Goal: Find specific page/section: Find specific page/section

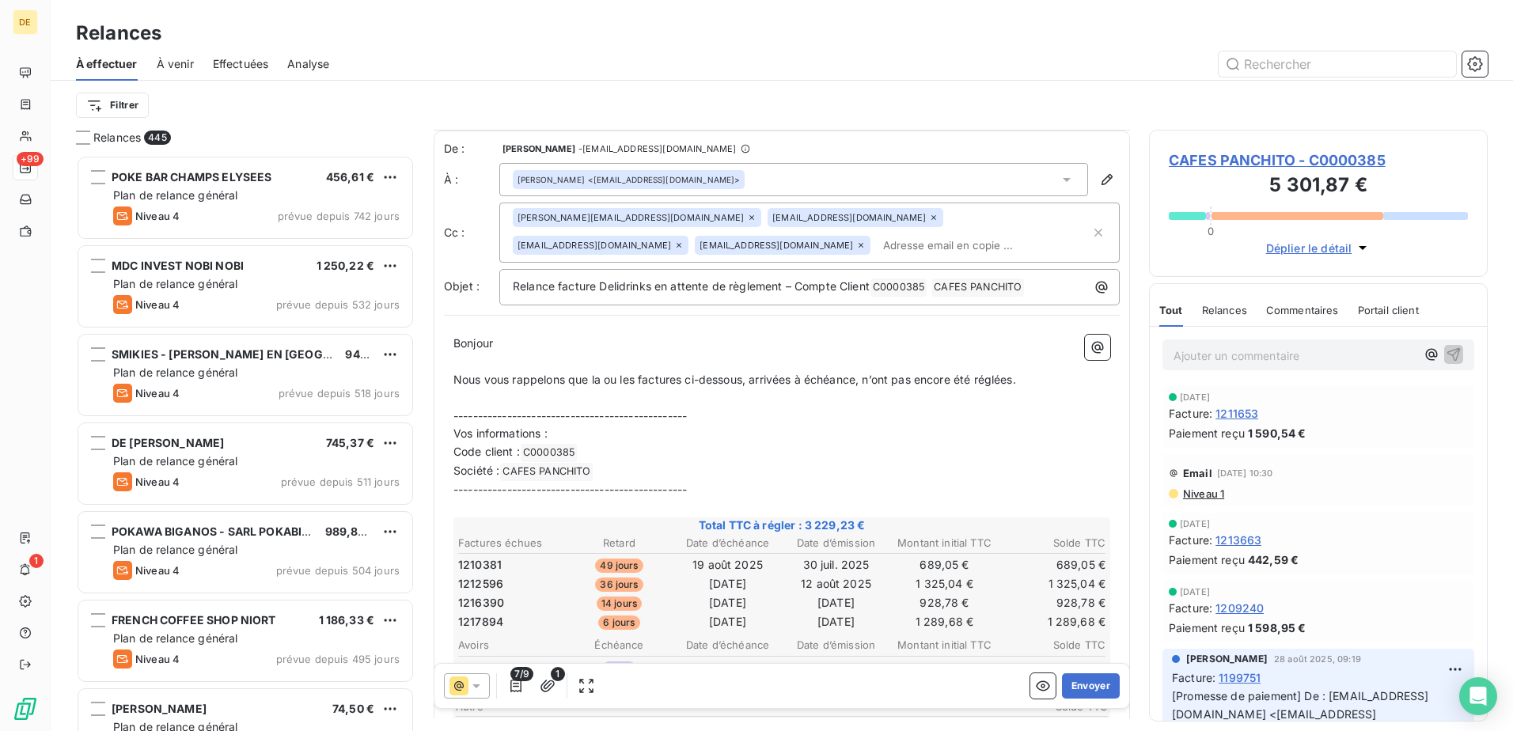
scroll to position [159, 0]
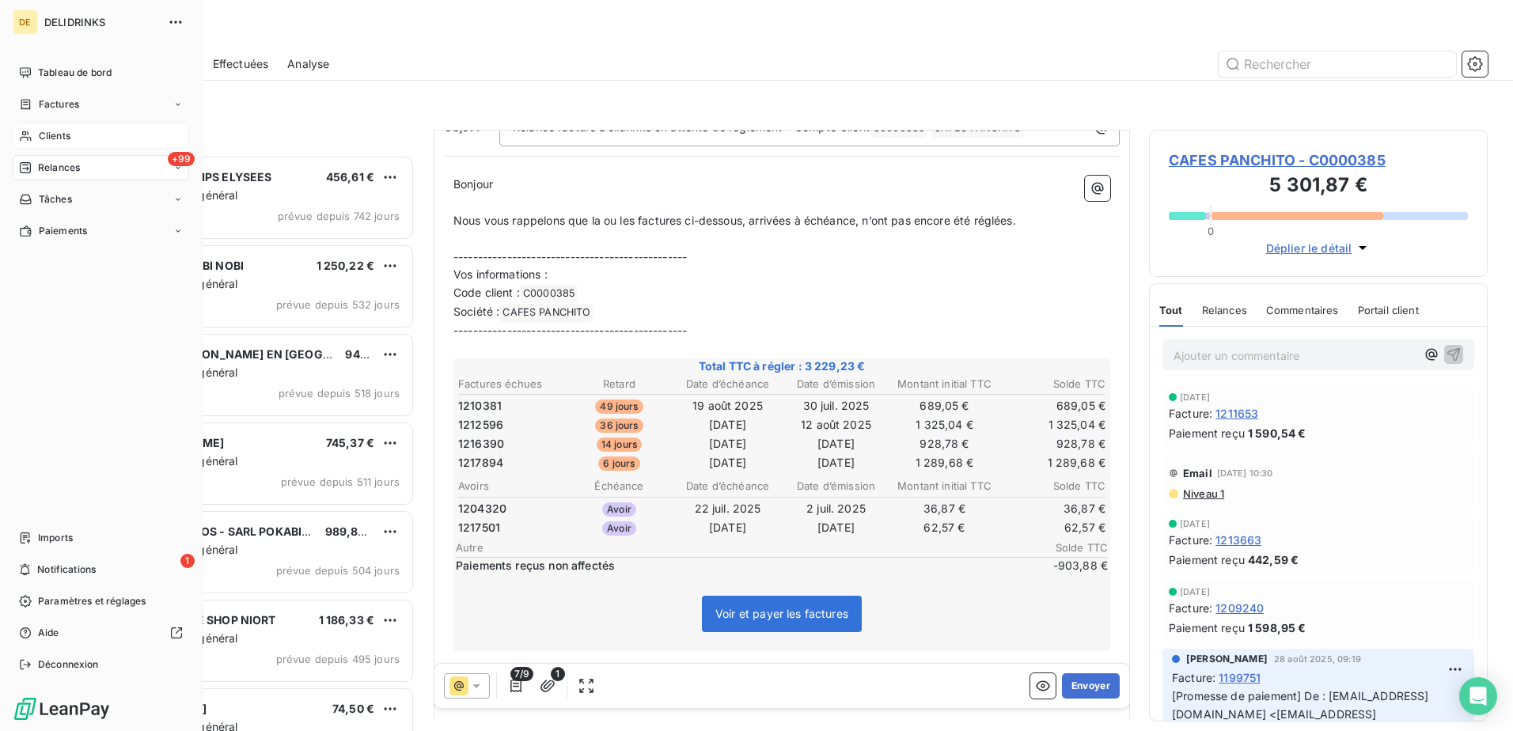
click at [28, 125] on div "Clients" at bounding box center [101, 135] width 176 height 25
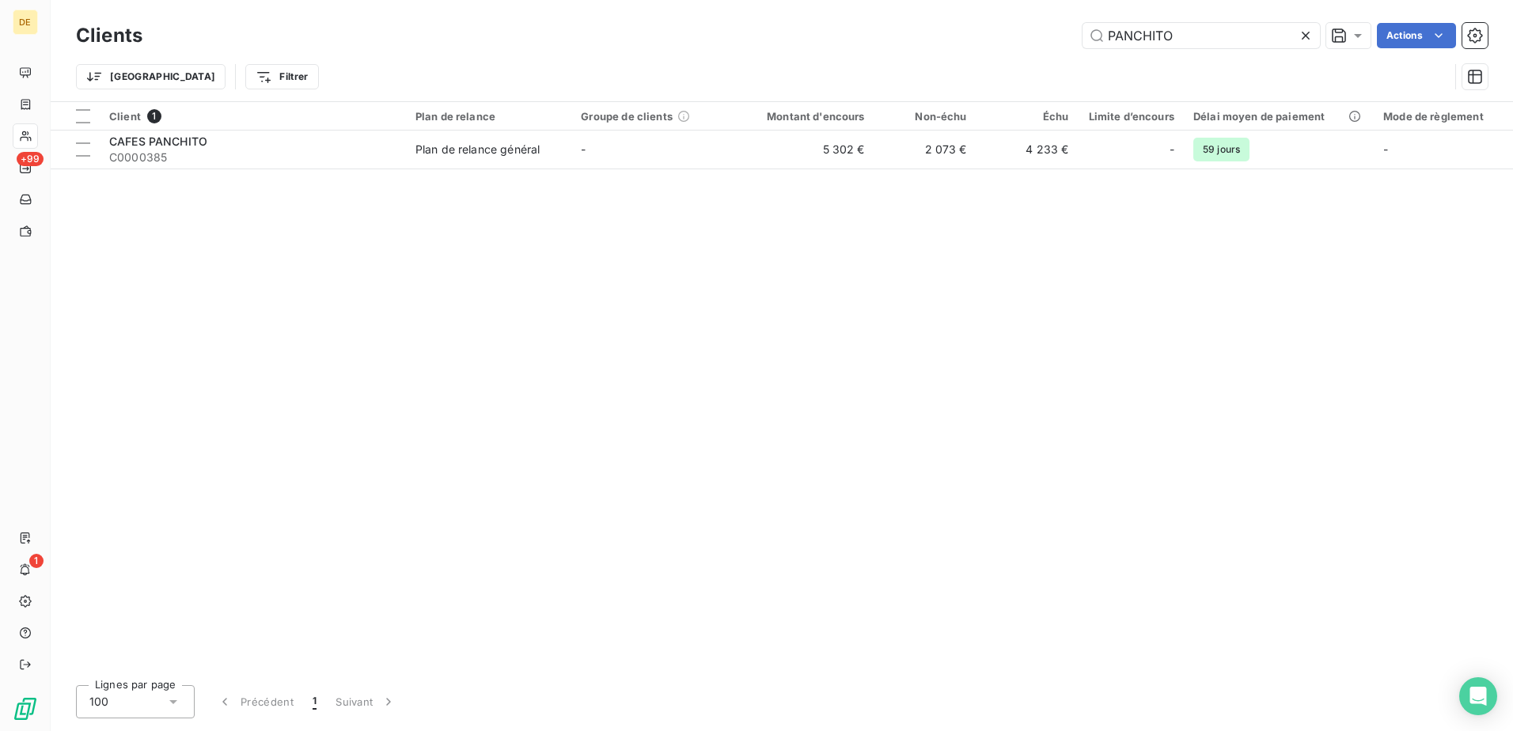
drag, startPoint x: 1199, startPoint y: 42, endPoint x: 1028, endPoint y: 44, distance: 170.9
click at [1031, 44] on div "PANCHITO Actions" at bounding box center [824, 35] width 1326 height 25
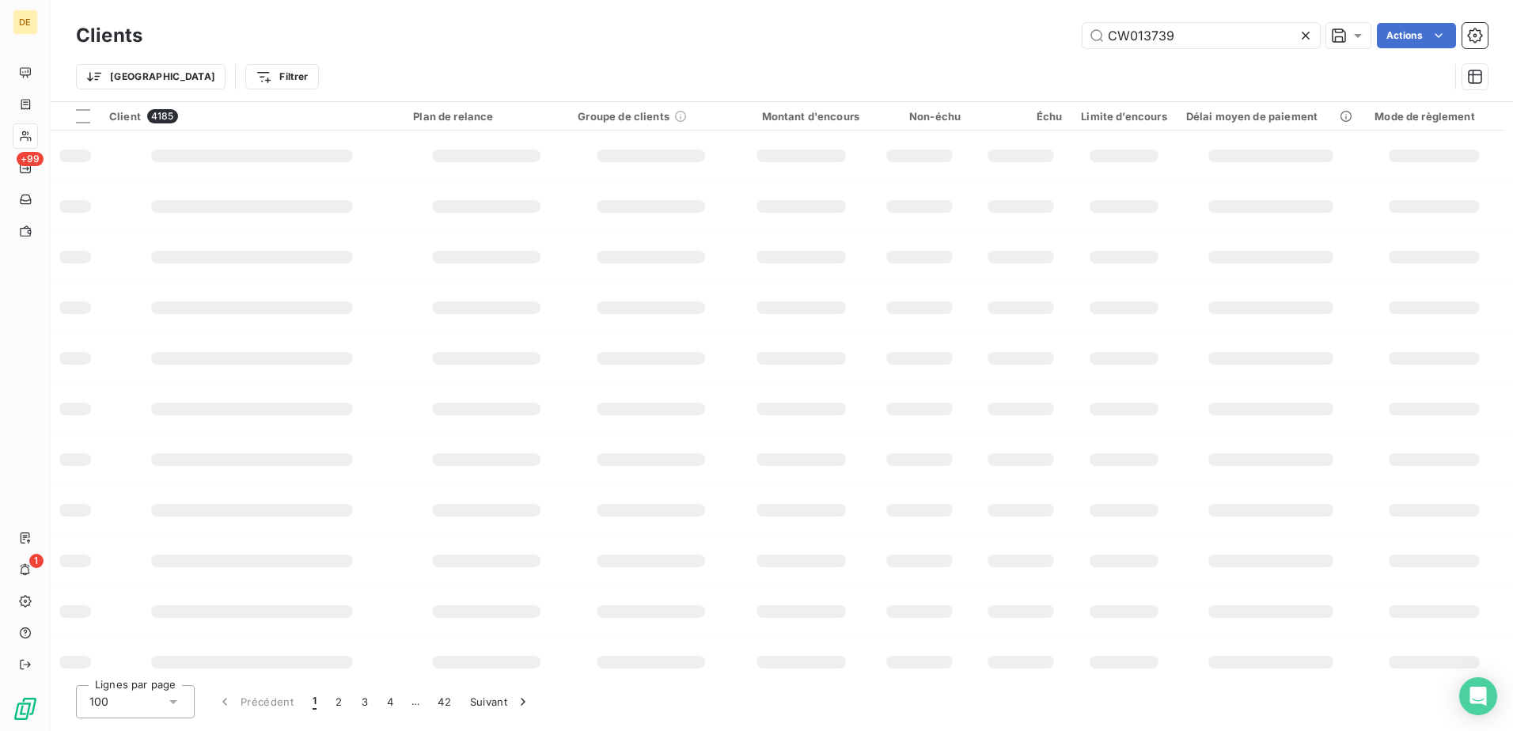
type input "CW013739"
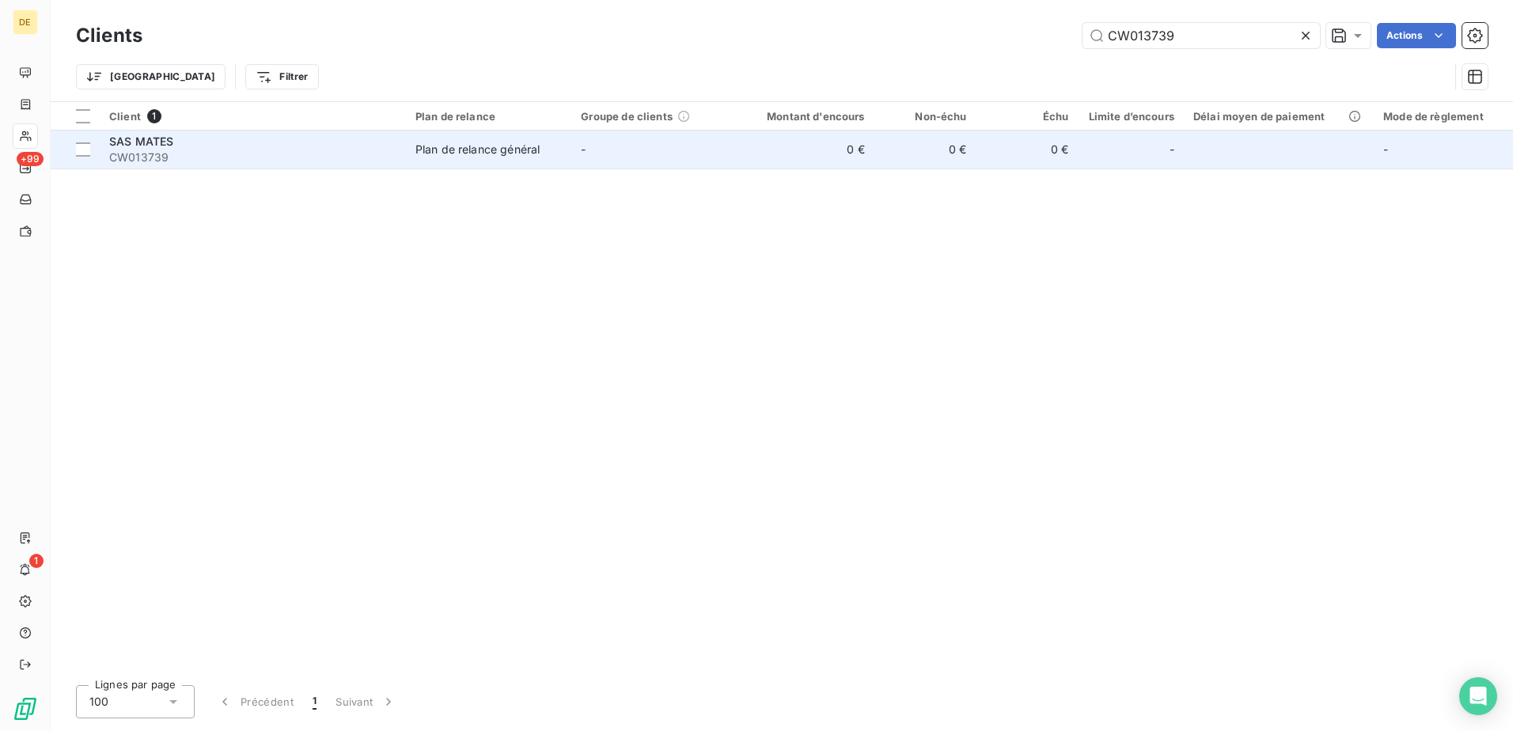
click at [617, 153] on td "-" at bounding box center [654, 150] width 166 height 38
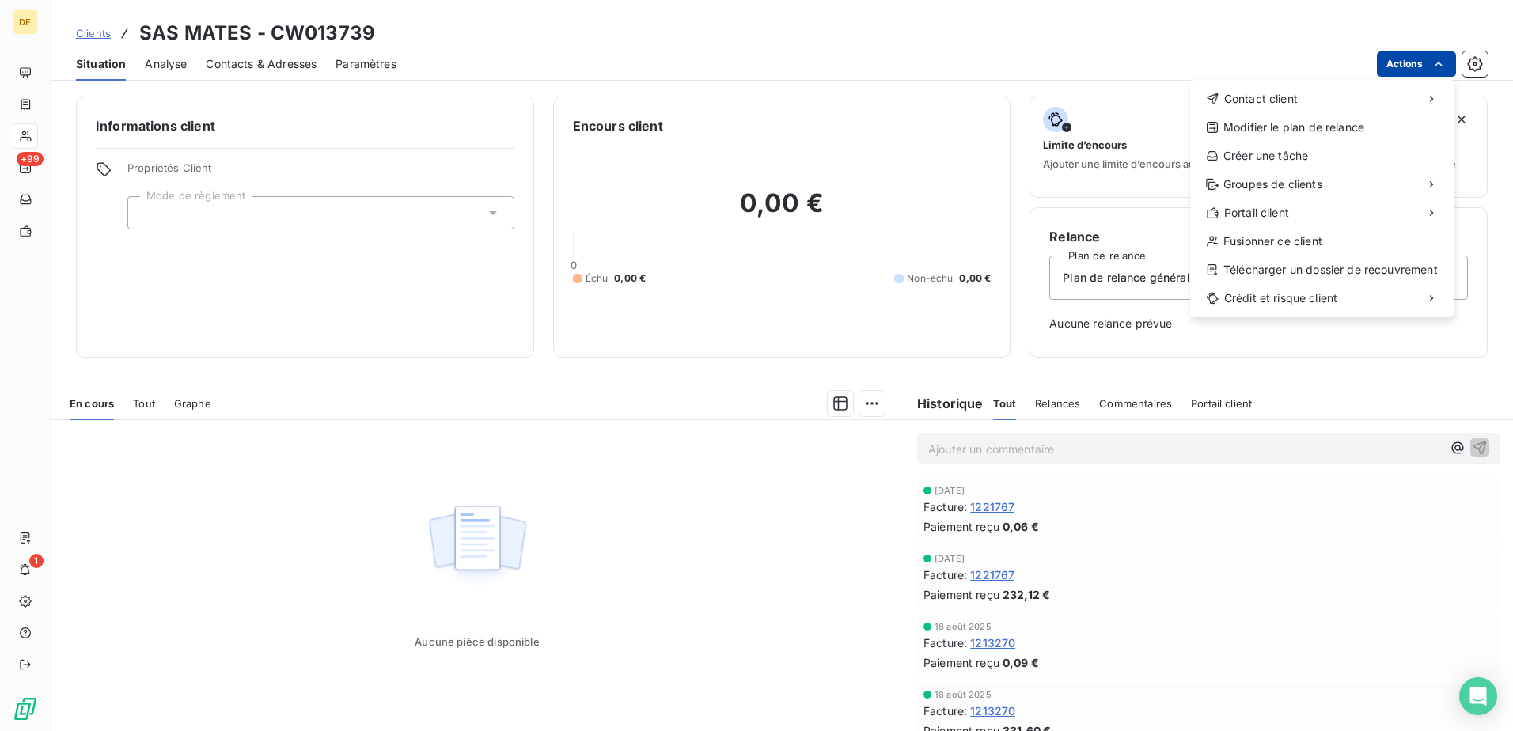
click at [1427, 63] on html "DE +99 1 Clients SAS MATES - CW013739 Situation Analyse Contacts & Adresses Par…" at bounding box center [756, 365] width 1513 height 731
click at [1070, 253] on div "Copier le lien vers le portail" at bounding box center [1088, 247] width 180 height 25
